Goal: Task Accomplishment & Management: Manage account settings

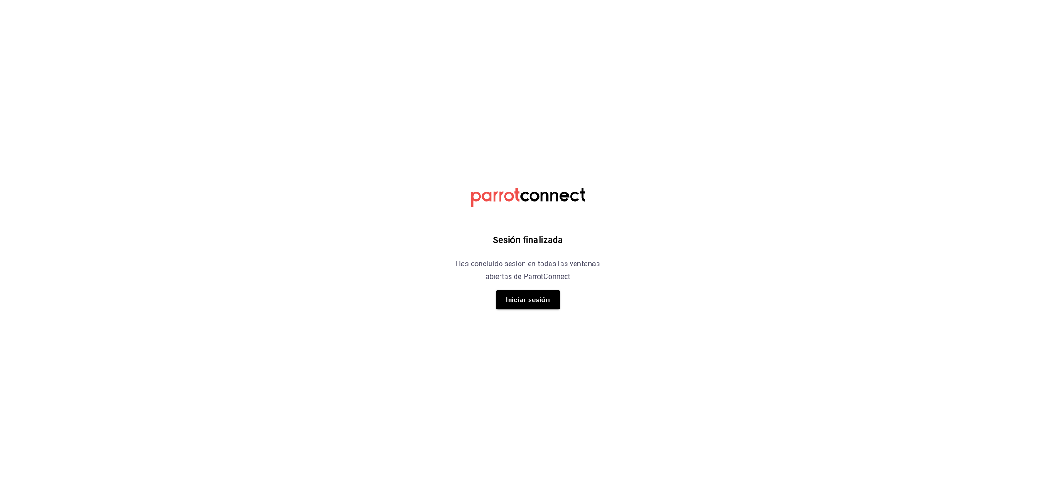
click at [546, 299] on button "Iniciar sesión" at bounding box center [528, 299] width 64 height 19
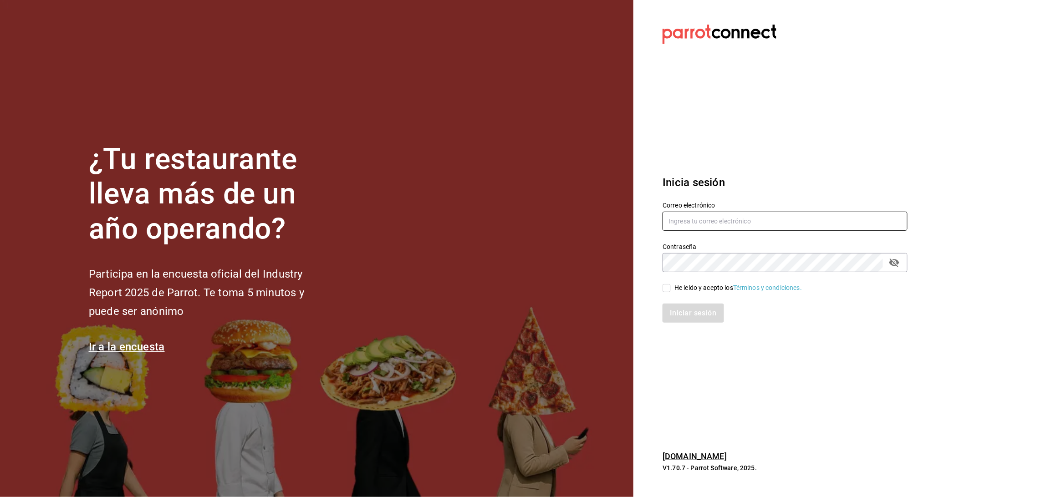
click at [745, 220] on input "text" at bounding box center [784, 221] width 245 height 19
type input "[EMAIL_ADDRESS][DOMAIN_NAME]"
click at [893, 257] on icon "passwordField" at bounding box center [894, 262] width 11 height 11
click at [666, 284] on input "He leído y acepto los Términos y condiciones." at bounding box center [666, 288] width 8 height 8
checkbox input "true"
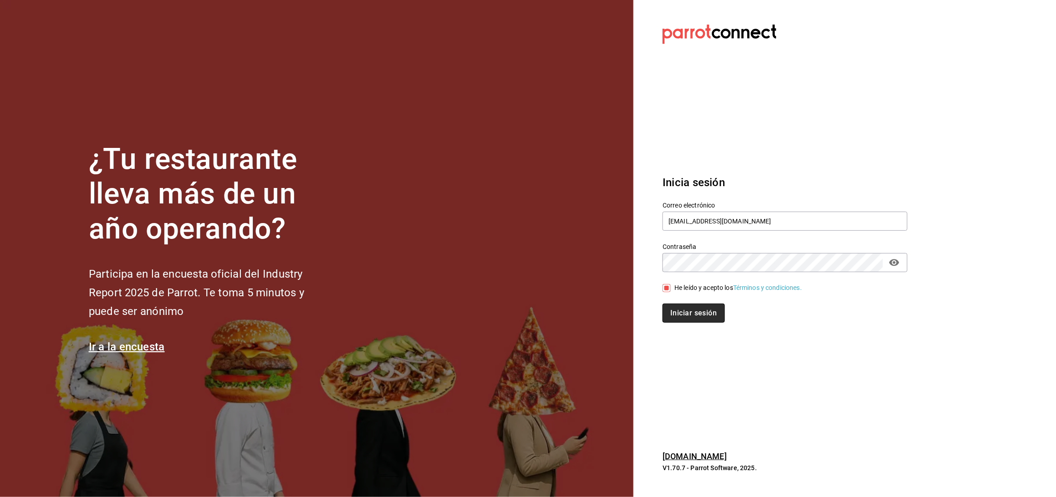
click at [668, 315] on button "Iniciar sesión" at bounding box center [693, 313] width 62 height 19
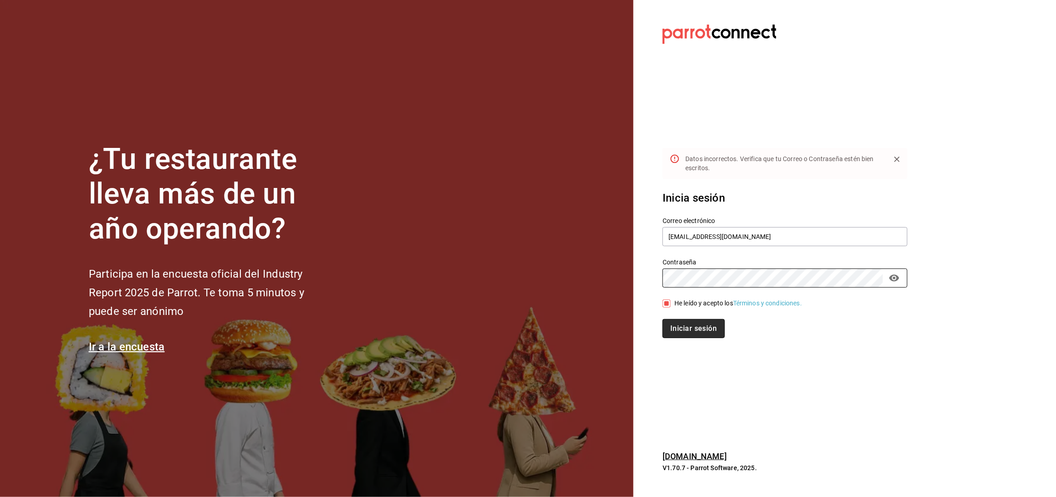
click at [698, 326] on button "Iniciar sesión" at bounding box center [693, 328] width 62 height 19
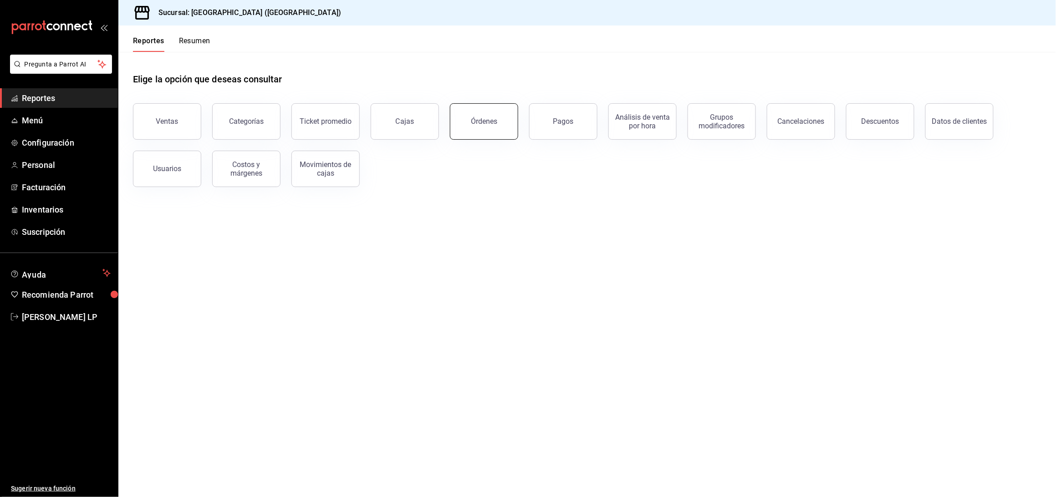
click at [473, 127] on button "Órdenes" at bounding box center [484, 121] width 68 height 36
click at [473, 127] on html "Pregunta a Parrot AI Reportes Menú Configuración Personal Facturación Inventari…" at bounding box center [528, 248] width 1056 height 497
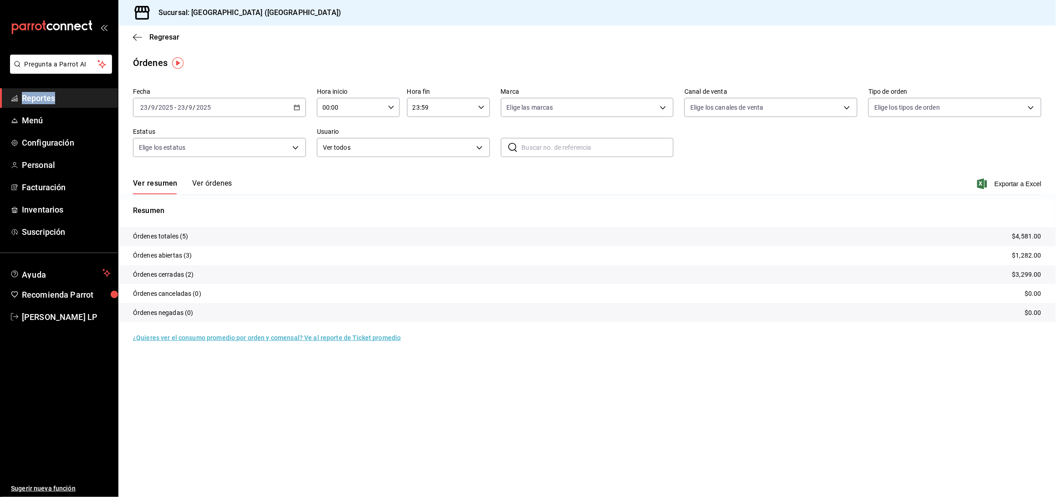
click at [296, 108] on icon "button" at bounding box center [297, 107] width 6 height 6
